Goal: Find contact information: Find contact information

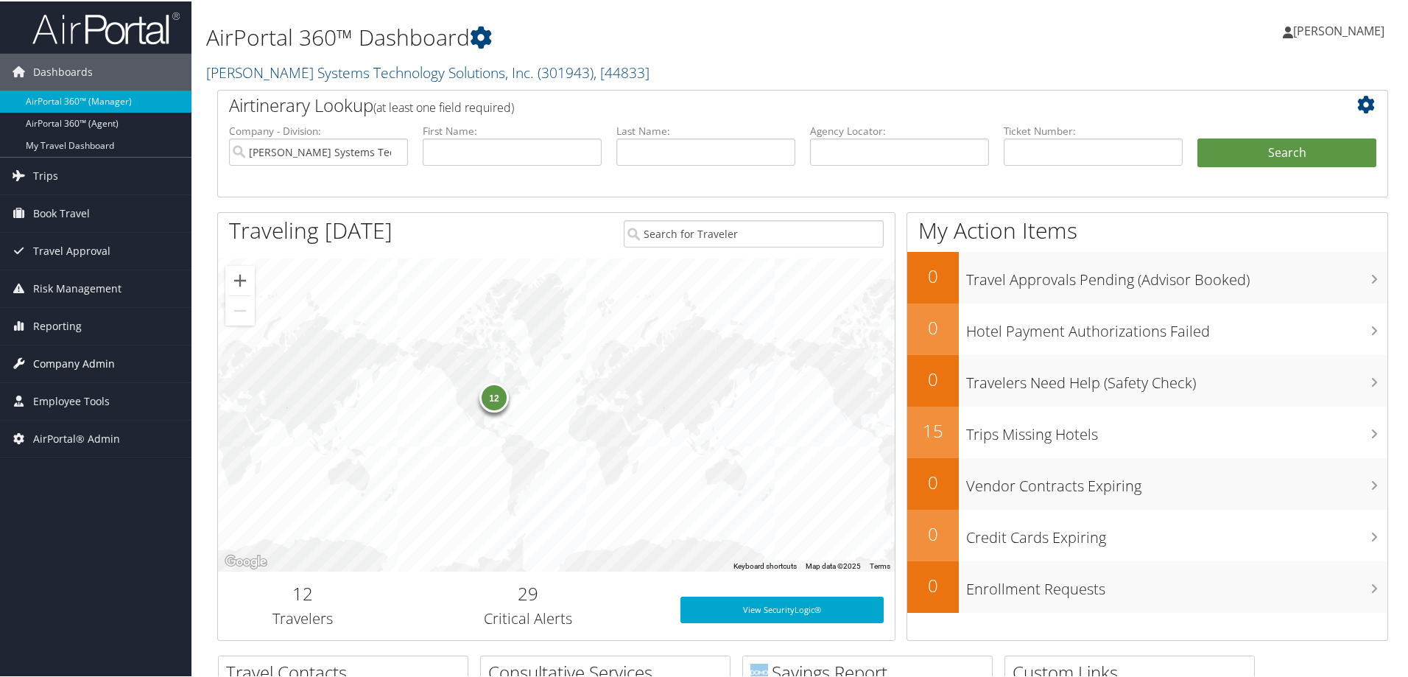
click at [69, 363] on span "Company Admin" at bounding box center [74, 362] width 82 height 37
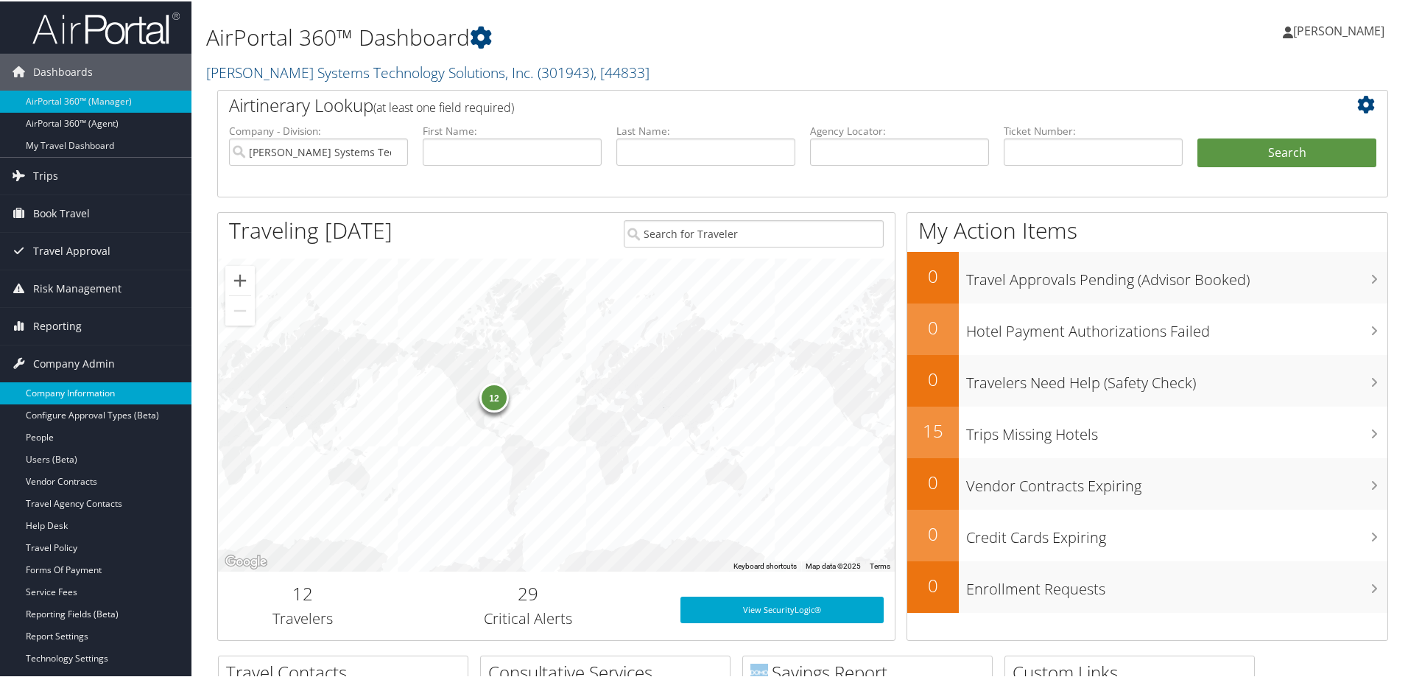
click at [53, 383] on link "Company Information" at bounding box center [95, 392] width 191 height 22
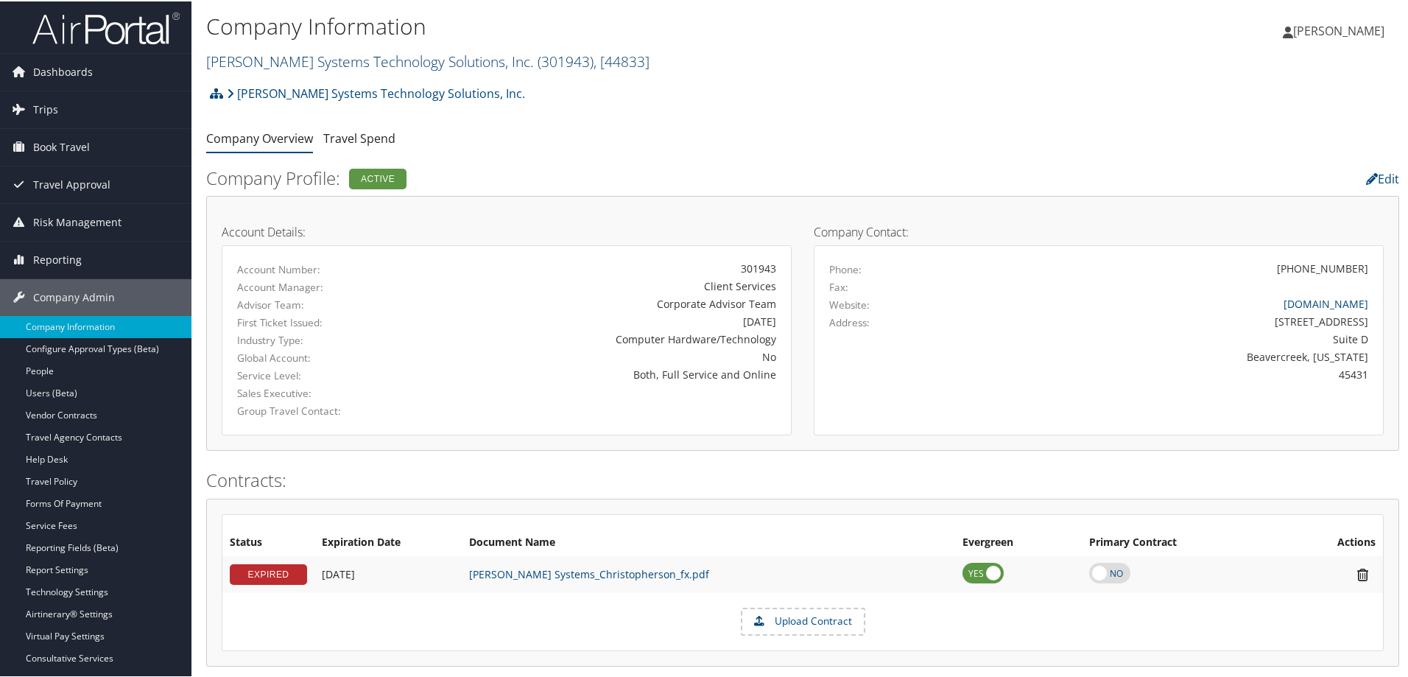
click at [353, 60] on link "Sabel Systems Technology Solutions, Inc. ( 301943 ) , [ 44833 ]" at bounding box center [427, 60] width 443 height 20
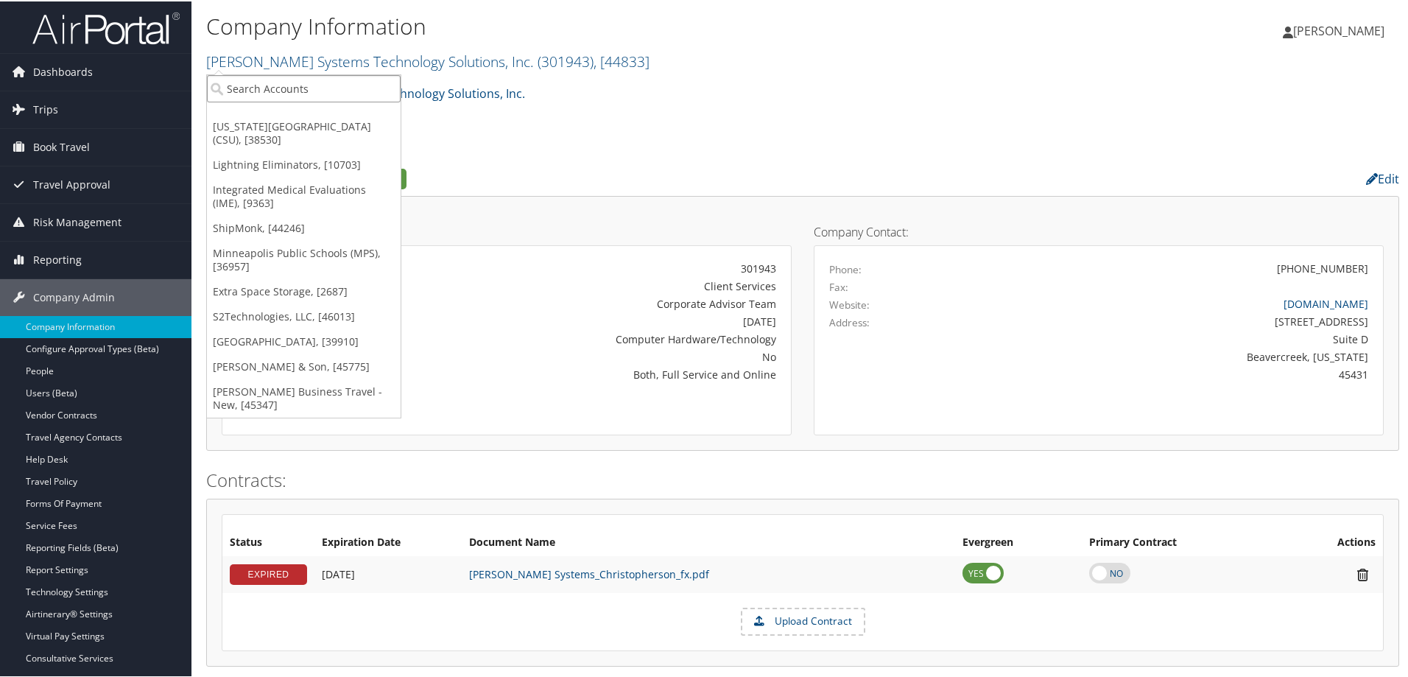
click at [317, 82] on input "search" at bounding box center [304, 87] width 194 height 27
type input "minneapolis"
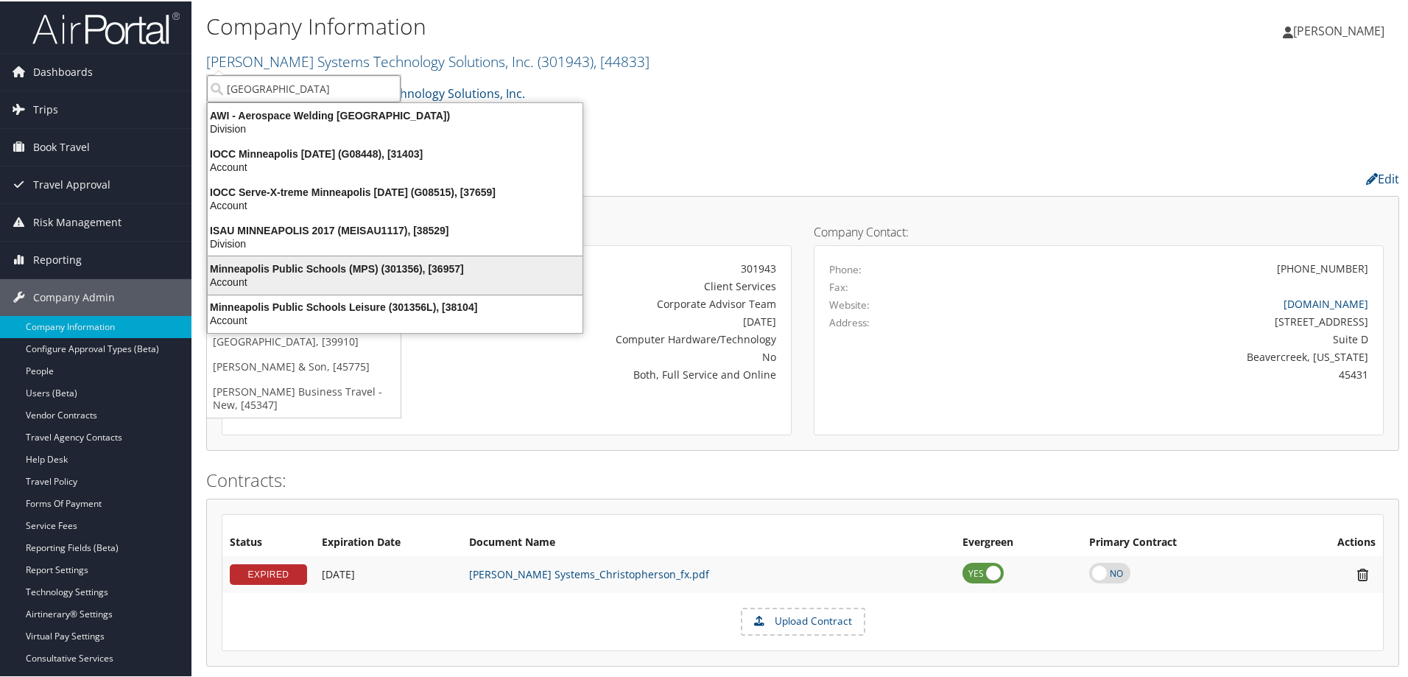
click at [330, 271] on div "Minneapolis Public Schools (MPS) (301356), [36957]" at bounding box center [395, 267] width 392 height 13
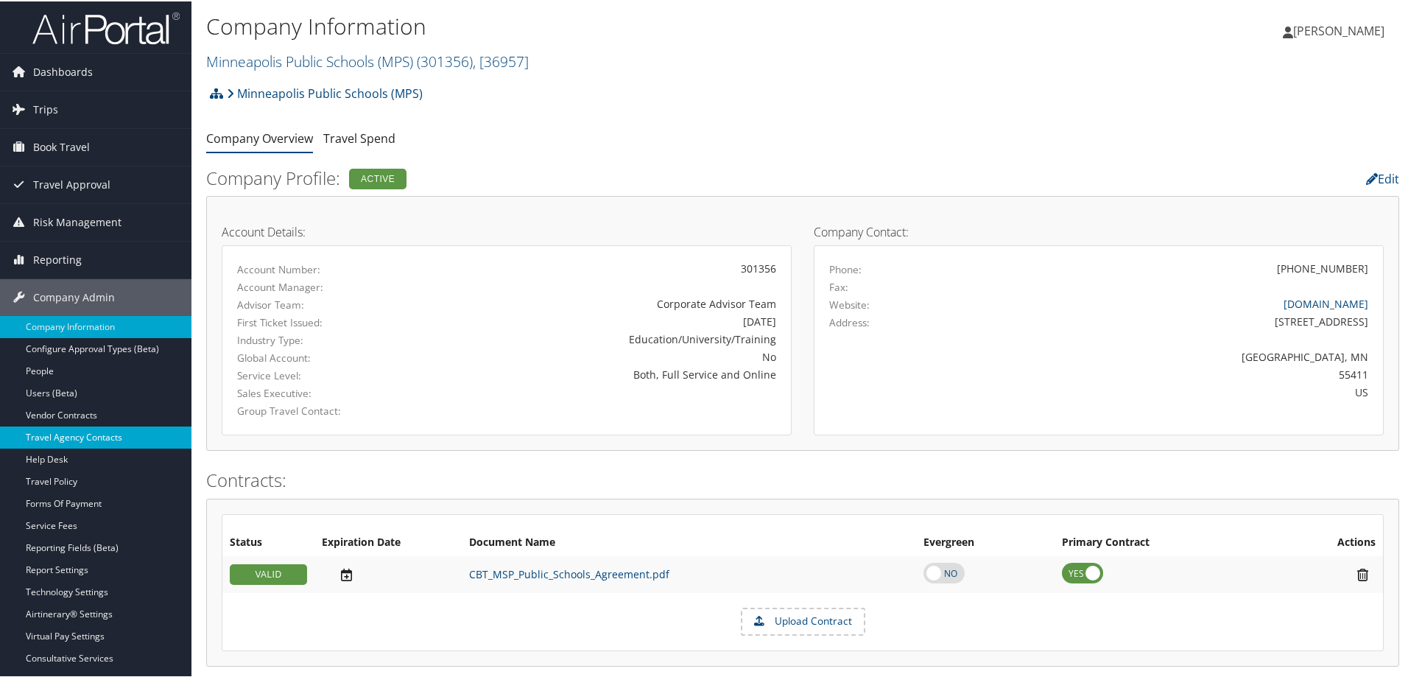
click at [80, 435] on link "Travel Agency Contacts" at bounding box center [95, 436] width 191 height 22
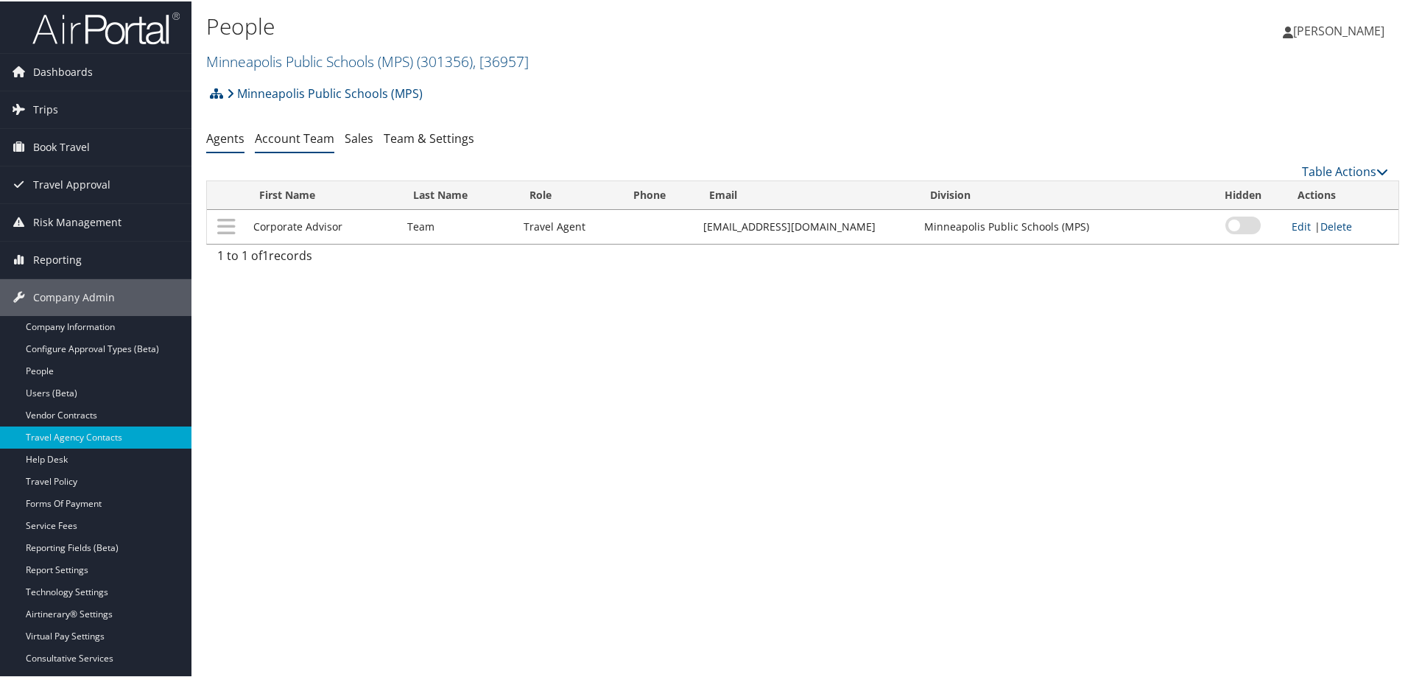
click at [299, 147] on li "Account Team" at bounding box center [295, 137] width 80 height 27
click at [306, 132] on link "Account Team" at bounding box center [295, 137] width 80 height 16
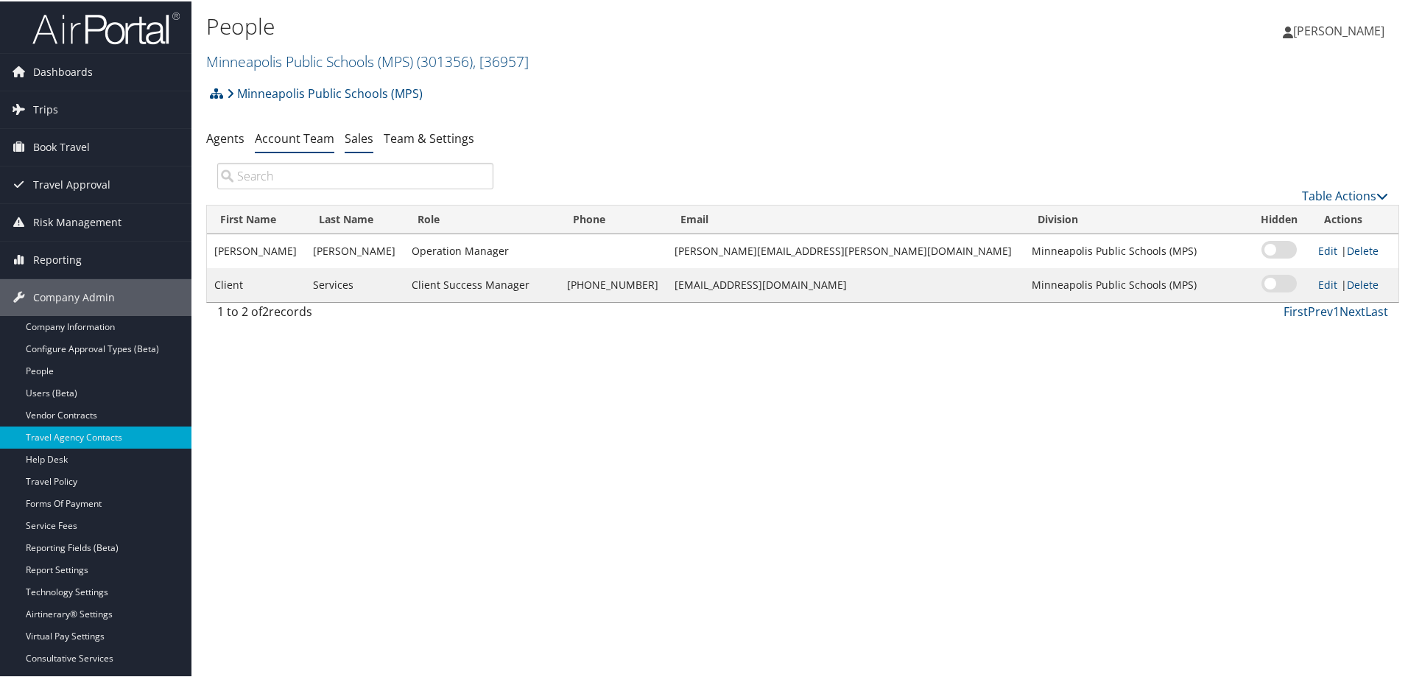
click at [368, 134] on link "Sales" at bounding box center [359, 137] width 29 height 16
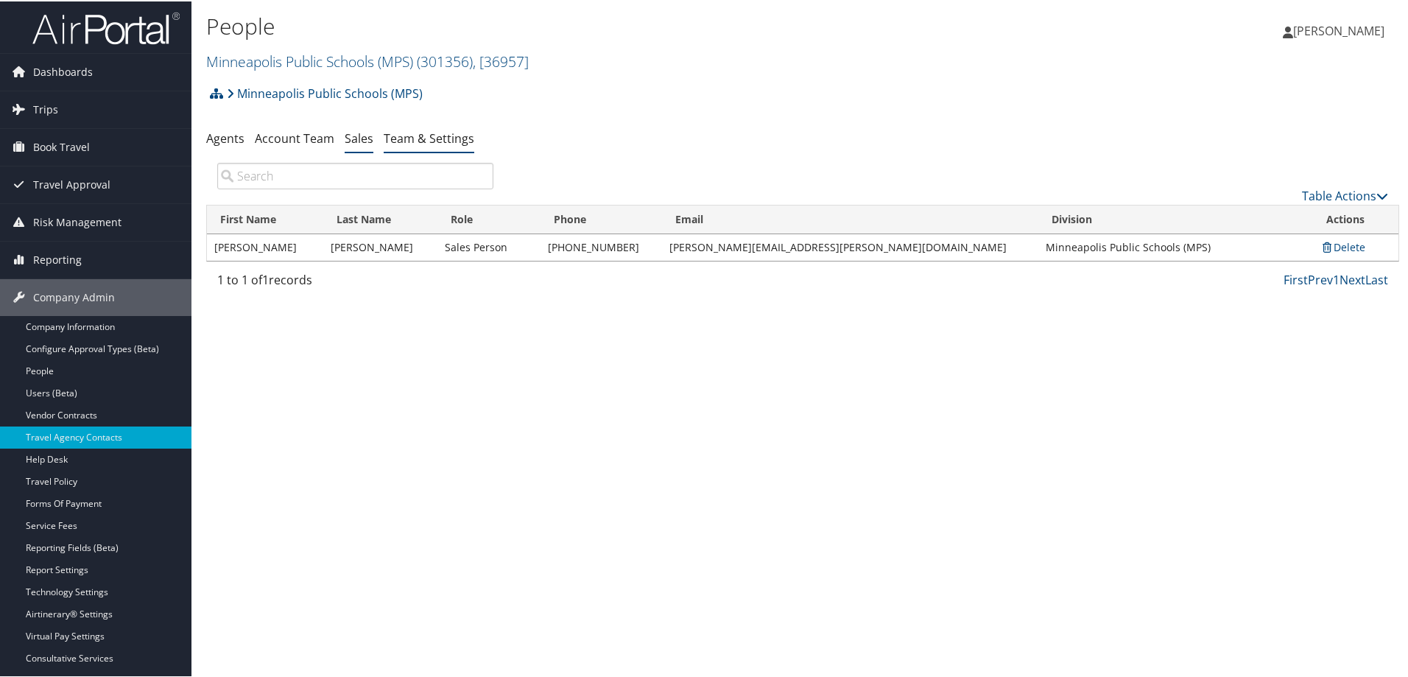
click at [403, 140] on link "Team & Settings" at bounding box center [429, 137] width 91 height 16
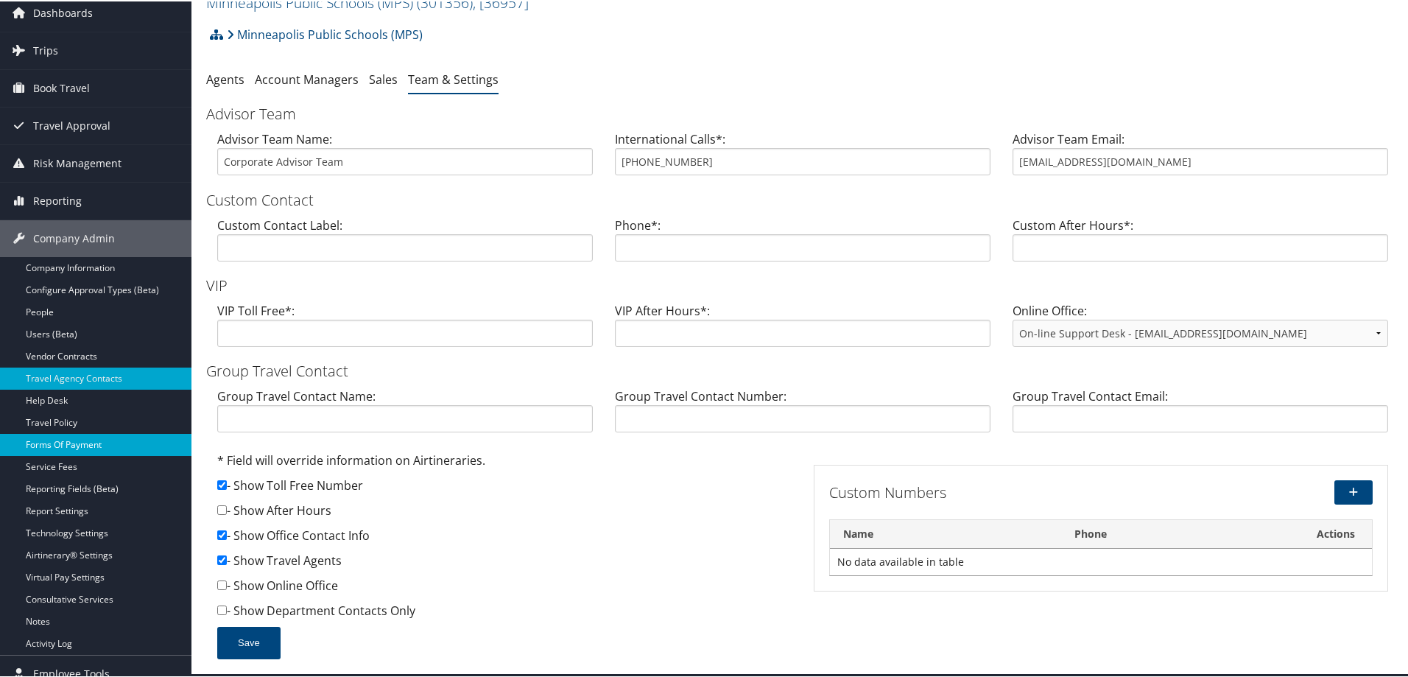
scroll to position [111, 0]
